Goal: Ask a question

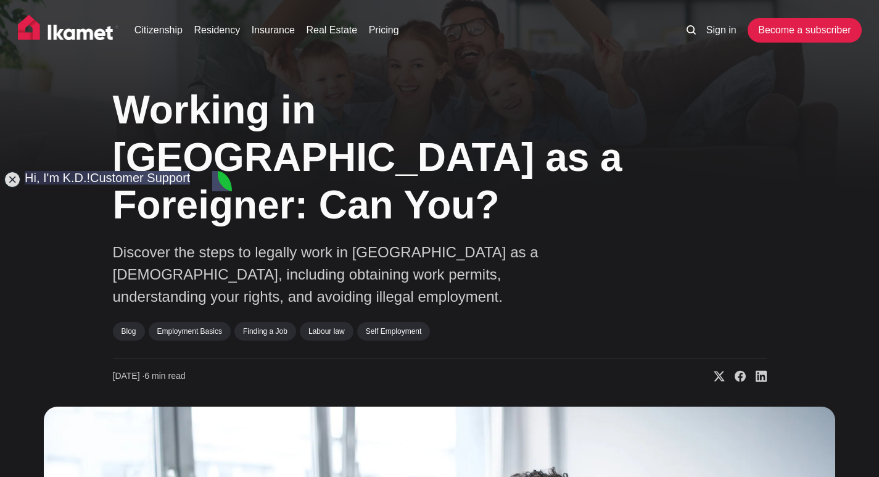
type textarea "i"
type textarea "I want to work in [GEOGRAPHIC_DATA]"
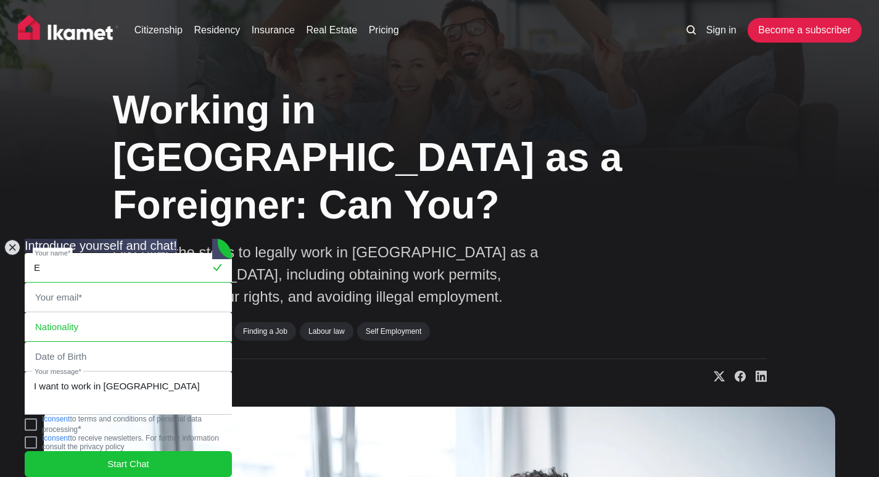
type input "[PERSON_NAME] Al Feky"
click at [117, 283] on input "email" at bounding box center [128, 297] width 206 height 28
type input "[EMAIL_ADDRESS][DOMAIN_NAME]"
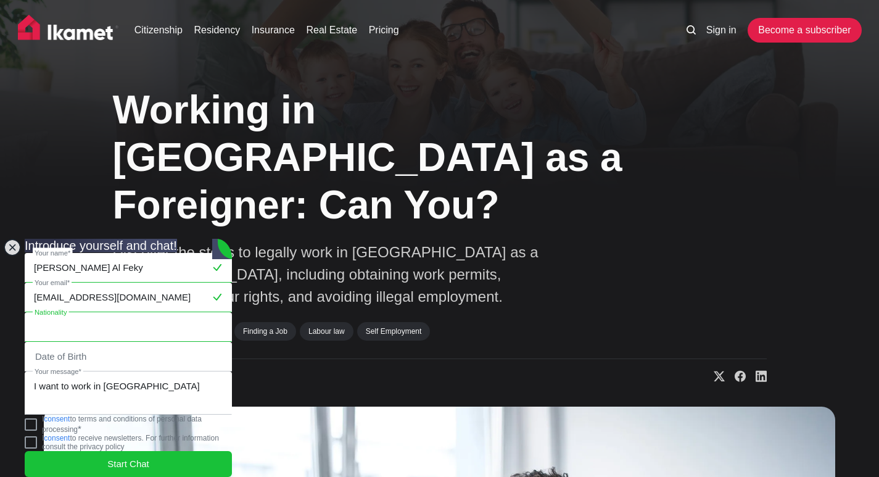
click at [110, 313] on input "text" at bounding box center [128, 327] width 206 height 28
click at [209, 319] on jdiv at bounding box center [216, 326] width 15 height 15
click at [89, 313] on input "Egyptian" at bounding box center [128, 327] width 206 height 28
type input "Egyptian"
click at [87, 342] on input "tel" at bounding box center [128, 356] width 206 height 28
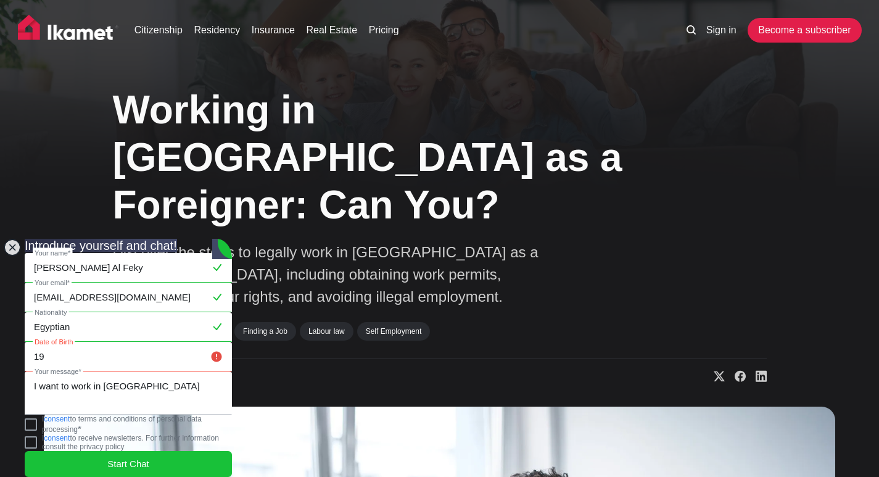
type input "1"
type input "2"
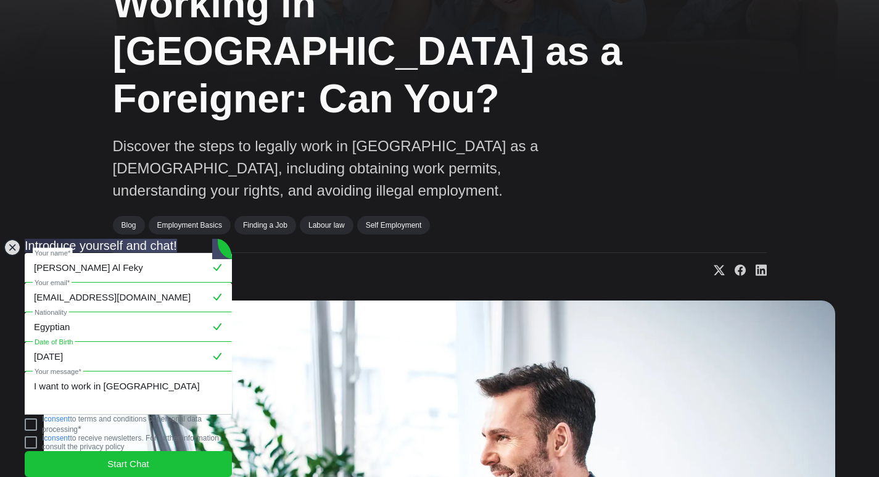
scroll to position [123, 0]
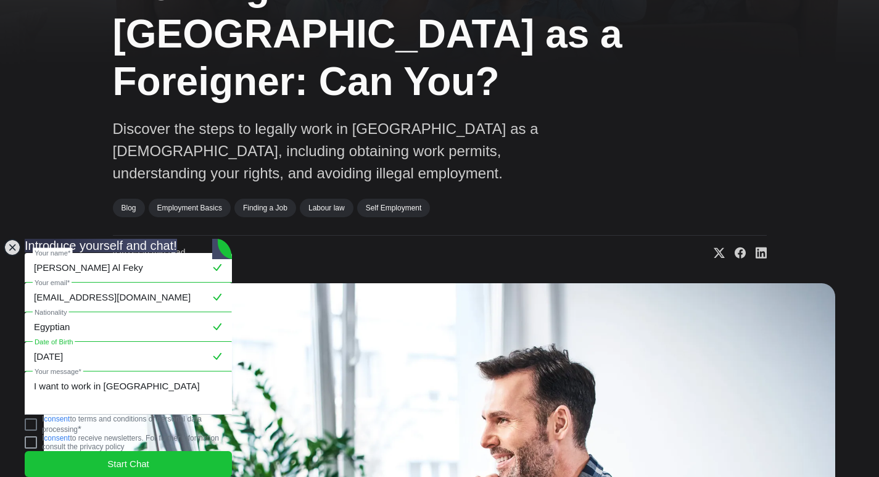
type input "[DATE]"
click at [37, 422] on jdiv at bounding box center [31, 424] width 12 height 12
click at [127, 459] on span "Start Chat" at bounding box center [128, 464] width 42 height 14
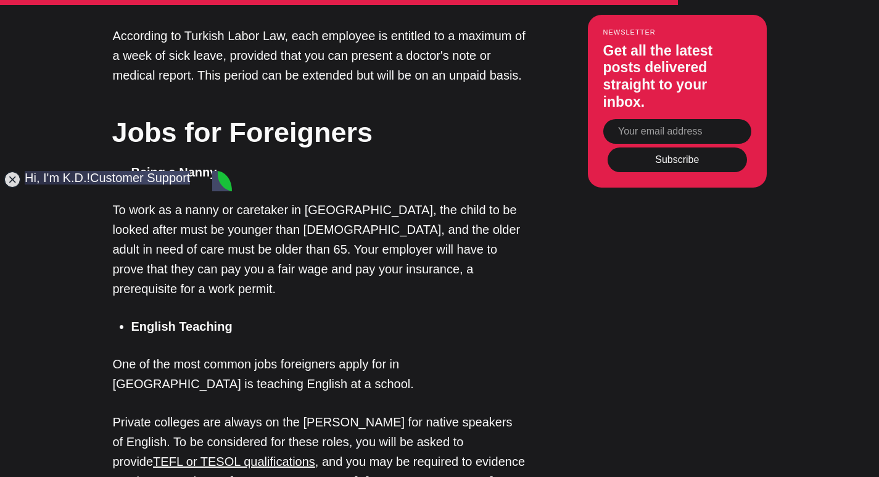
scroll to position [4255, 0]
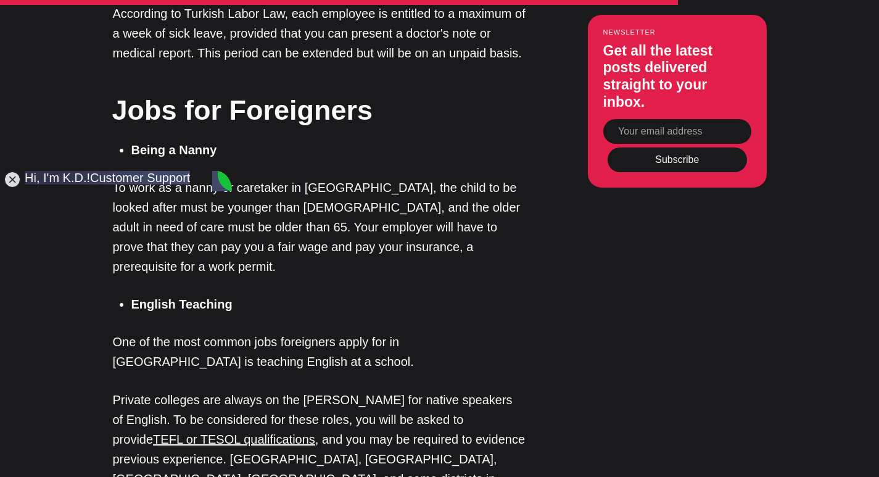
click at [223, 183] on jdiv at bounding box center [222, 181] width 20 height 21
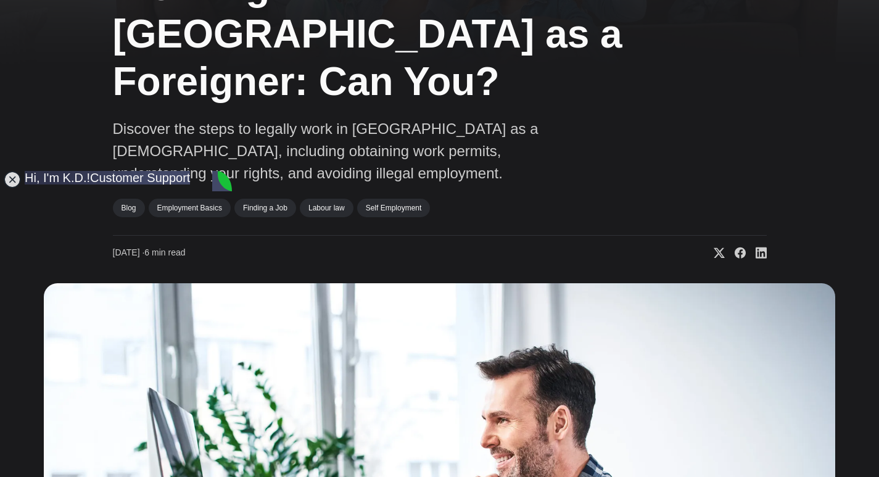
scroll to position [185, 0]
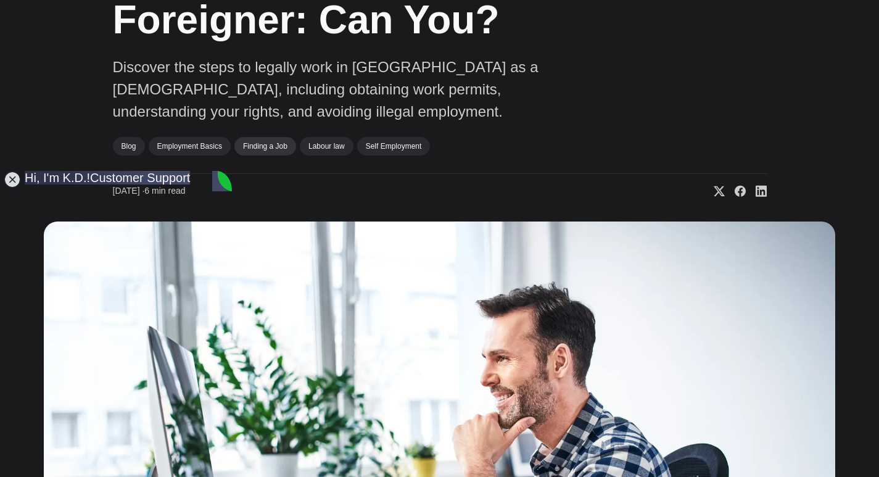
click at [253, 137] on link "Finding a Job" at bounding box center [265, 146] width 62 height 18
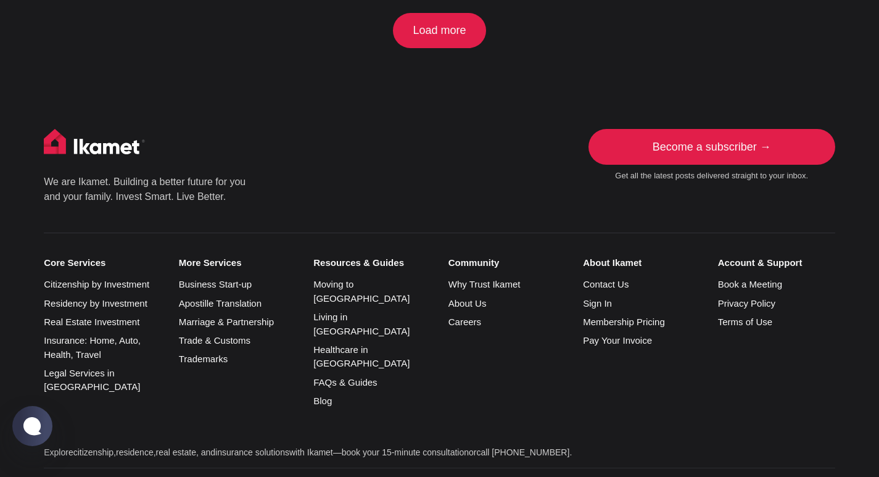
scroll to position [1498, 0]
